Goal: Task Accomplishment & Management: Manage account settings

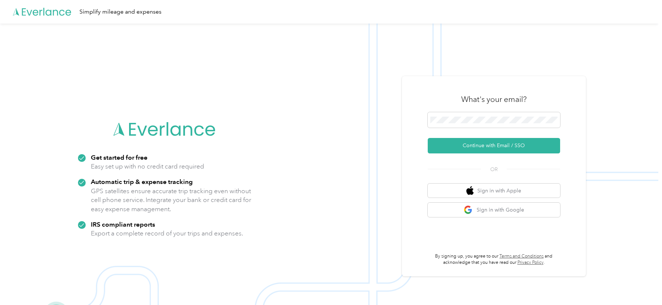
click at [449, 167] on div "OR" at bounding box center [493, 169] width 132 height 10
click at [444, 149] on button "Continue with Email / SSO" at bounding box center [493, 145] width 132 height 15
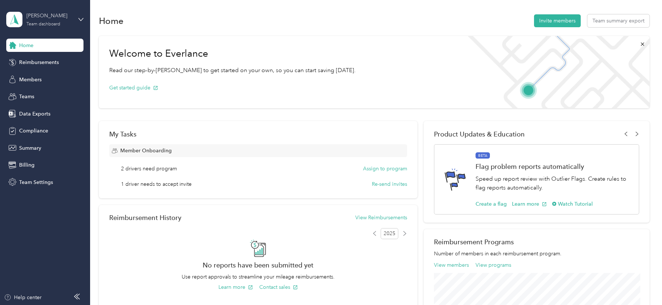
click at [52, 22] on div "Team dashboard" at bounding box center [43, 24] width 34 height 4
click at [44, 92] on div "Log out" at bounding box center [83, 93] width 144 height 13
